Goal: Obtain resource: Obtain resource

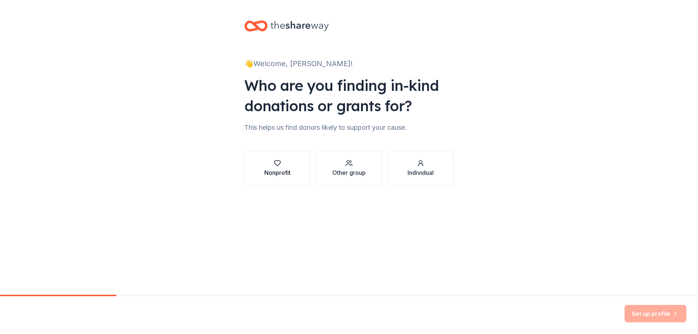
click at [284, 170] on div "Nonprofit" at bounding box center [277, 172] width 26 height 9
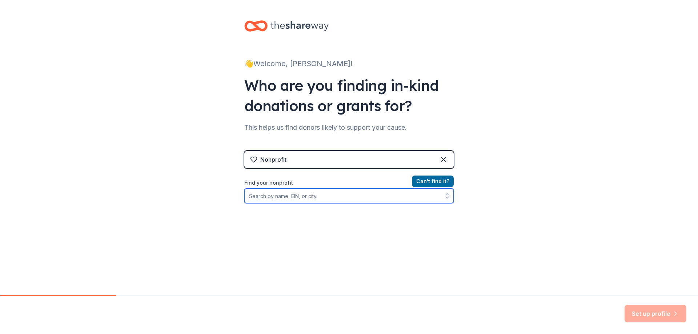
click at [280, 199] on input "Find your nonprofit" at bounding box center [348, 196] width 209 height 15
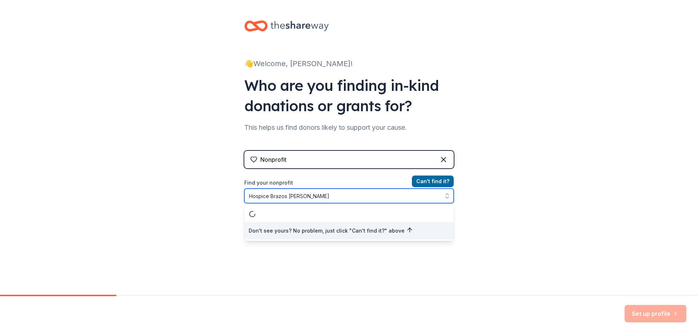
type input "Hospice [GEOGRAPHIC_DATA]"
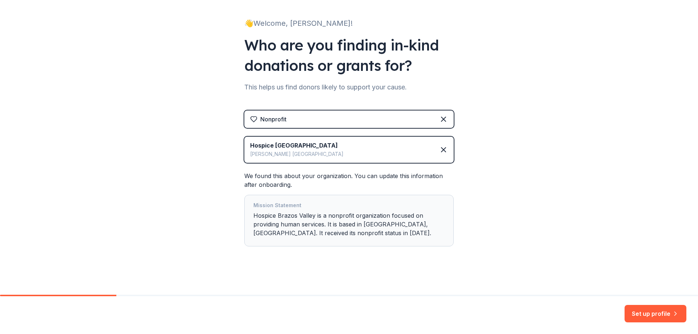
scroll to position [41, 0]
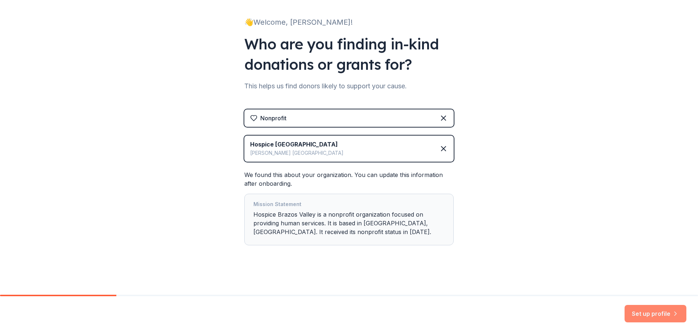
click at [666, 311] on button "Set up profile" at bounding box center [656, 313] width 62 height 17
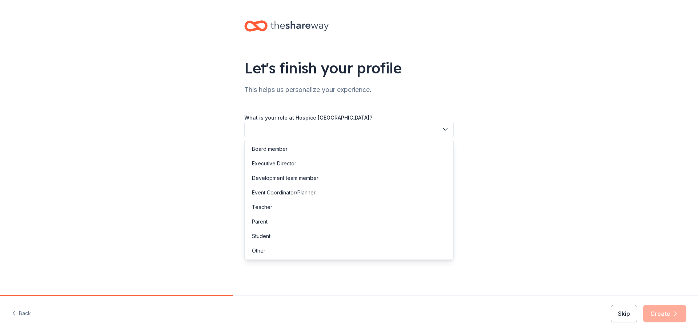
click at [387, 129] on button "button" at bounding box center [348, 129] width 209 height 15
click at [312, 176] on div "Development team member" at bounding box center [285, 178] width 67 height 9
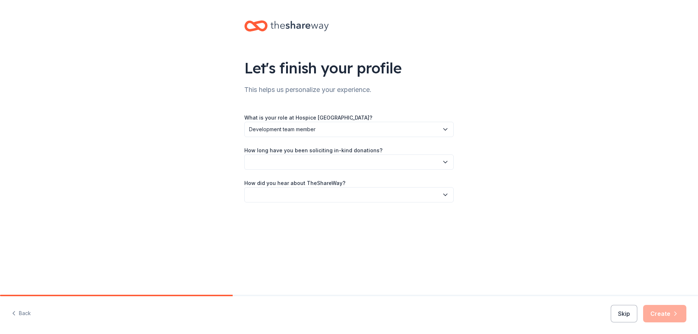
click at [318, 161] on button "button" at bounding box center [348, 162] width 209 height 15
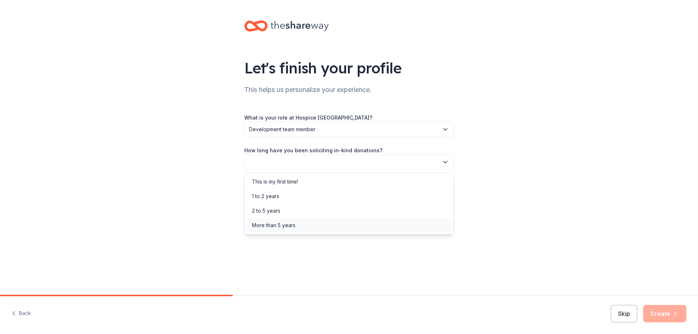
click at [272, 224] on div "More than 5 years" at bounding box center [274, 225] width 44 height 9
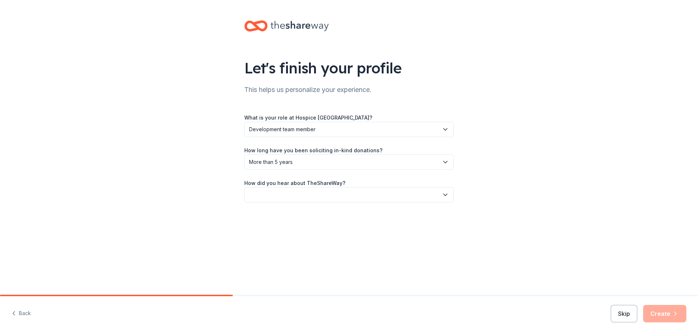
click at [290, 194] on button "button" at bounding box center [348, 194] width 209 height 15
click at [284, 212] on div "Friend or colleague" at bounding box center [275, 214] width 47 height 9
click at [668, 314] on button "Create" at bounding box center [664, 313] width 43 height 17
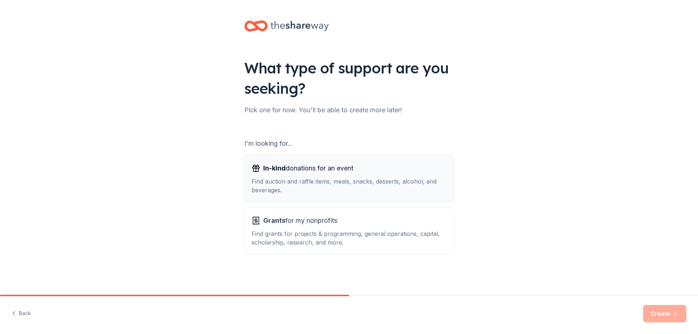
click at [358, 187] on div "Find auction and raffle items, meals, snacks, desserts, alcohol, and beverages." at bounding box center [349, 185] width 195 height 17
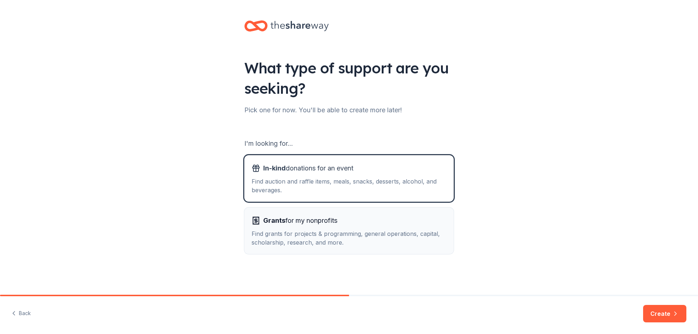
click at [352, 222] on div "Grants for my nonprofits" at bounding box center [349, 221] width 195 height 12
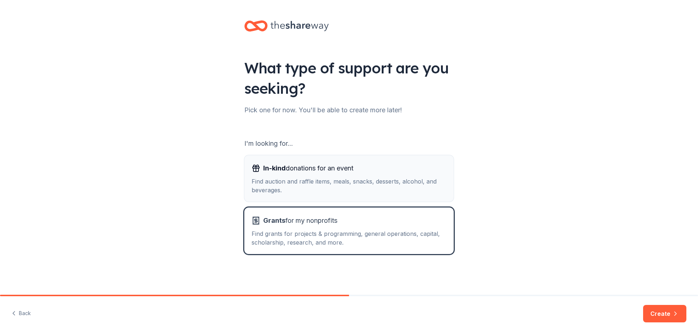
click at [367, 184] on div "Find auction and raffle items, meals, snacks, desserts, alcohol, and beverages." at bounding box center [349, 185] width 195 height 17
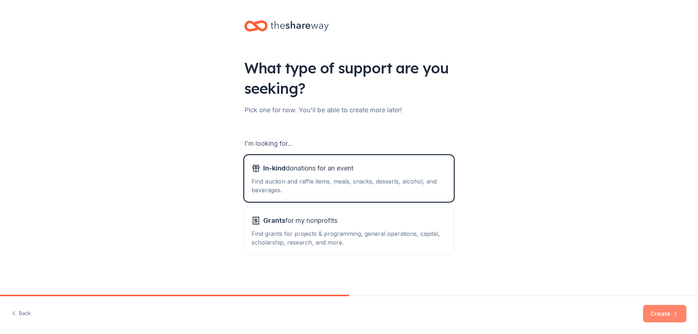
click at [659, 308] on button "Create" at bounding box center [664, 313] width 43 height 17
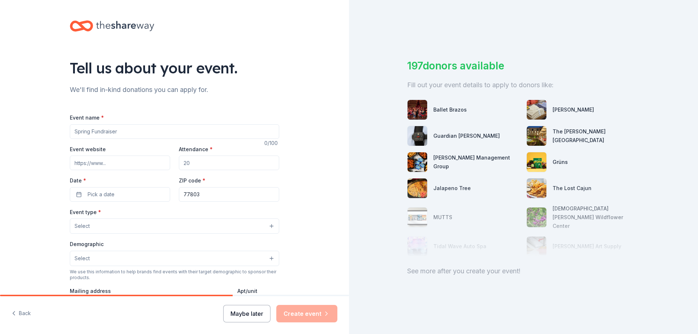
click at [252, 316] on button "Maybe later" at bounding box center [246, 313] width 47 height 17
click at [249, 310] on button "Maybe later" at bounding box center [246, 313] width 47 height 17
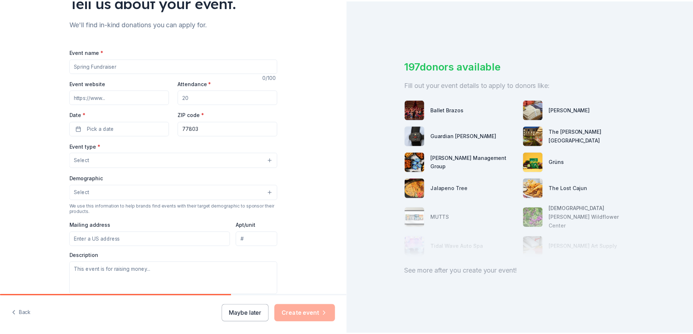
scroll to position [73, 0]
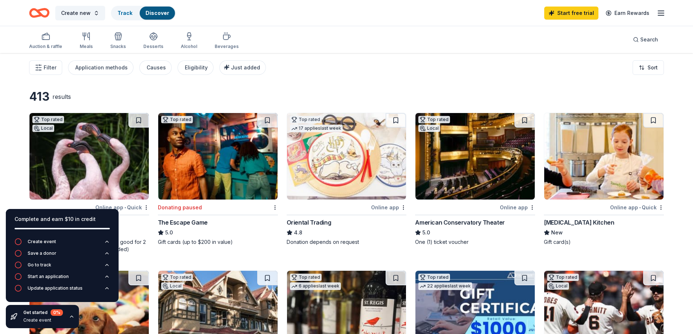
click at [269, 92] on div "413 results" at bounding box center [153, 96] width 249 height 15
click at [150, 40] on icon "button" at bounding box center [153, 36] width 9 height 9
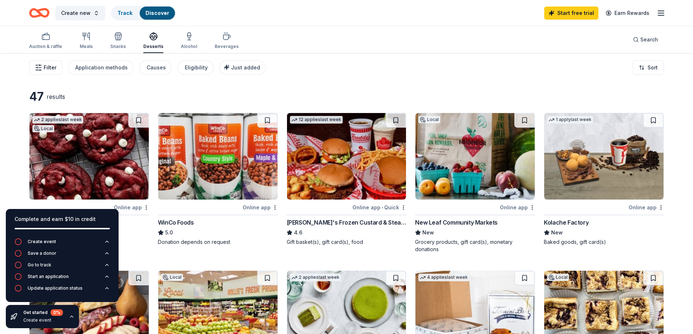
click at [52, 72] on button "Filter" at bounding box center [45, 67] width 33 height 15
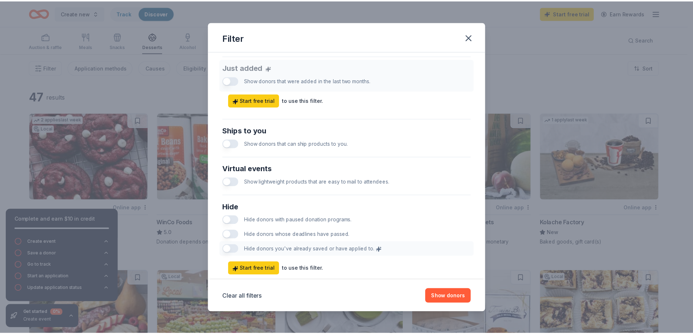
scroll to position [263, 0]
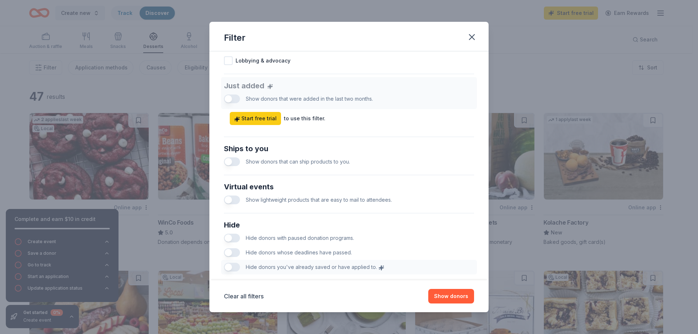
click at [236, 160] on button "button" at bounding box center [232, 161] width 16 height 9
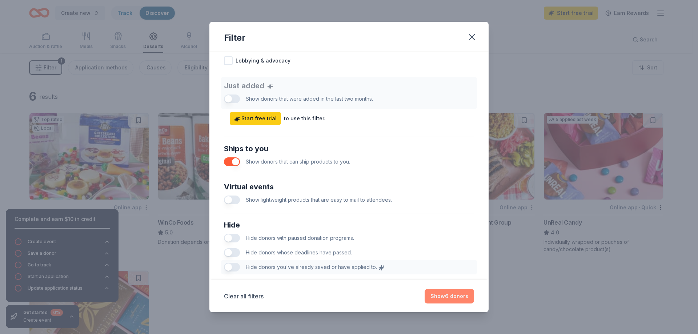
click at [442, 293] on button "Show 6 donors" at bounding box center [449, 296] width 49 height 15
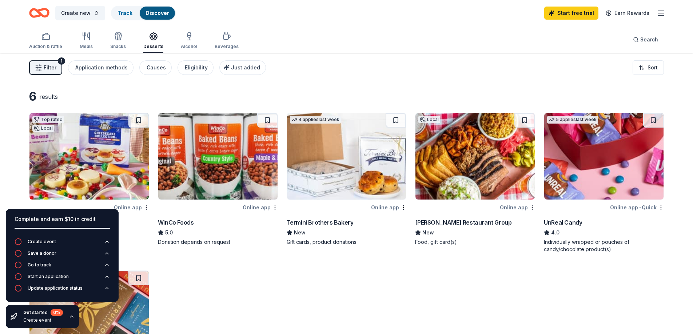
click at [297, 271] on div "Top rated Local Online app Smart & Final 5.0 Smart & Final products or gift car…" at bounding box center [346, 258] width 635 height 291
click at [119, 44] on div "Snacks" at bounding box center [118, 47] width 16 height 6
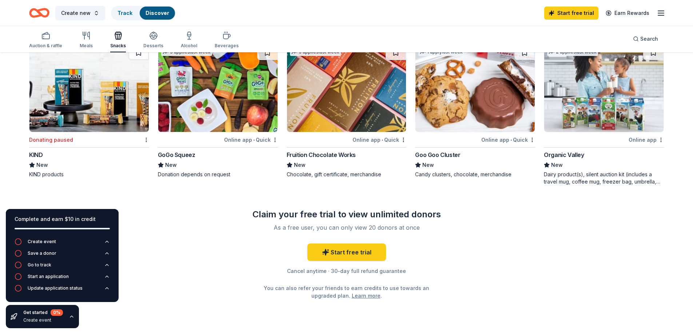
scroll to position [364, 0]
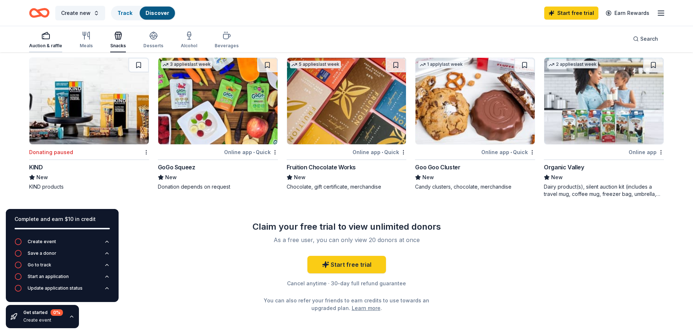
click at [48, 40] on div "Auction & raffle" at bounding box center [45, 39] width 33 height 17
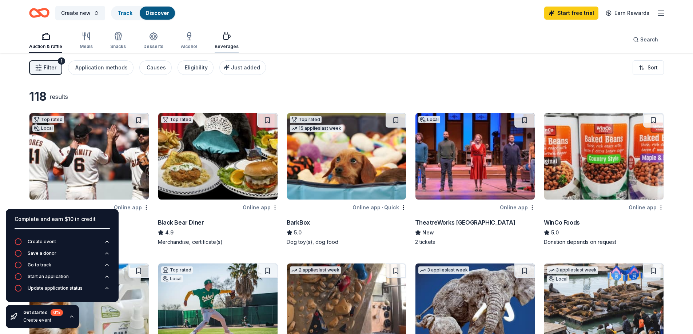
click at [219, 44] on div "Beverages" at bounding box center [227, 47] width 24 height 6
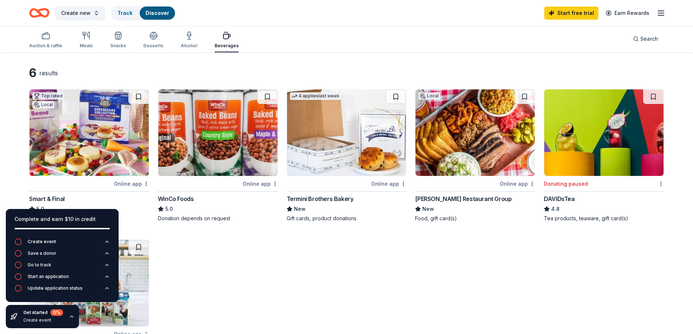
scroll to position [36, 0]
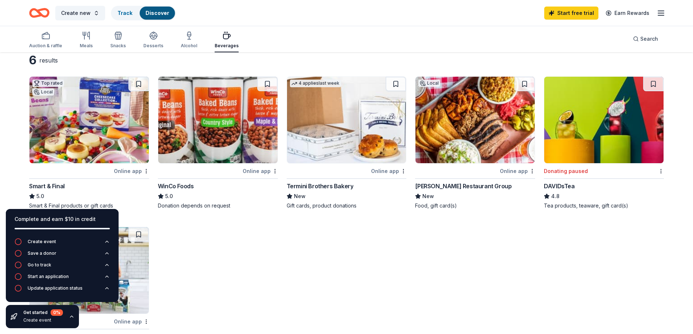
click at [330, 149] on img at bounding box center [346, 120] width 119 height 87
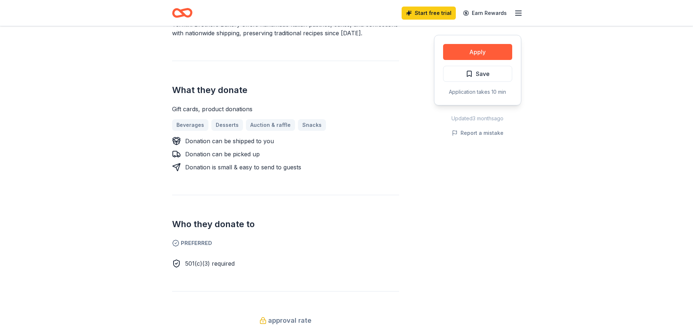
scroll to position [255, 0]
